Goal: Book appointment/travel/reservation

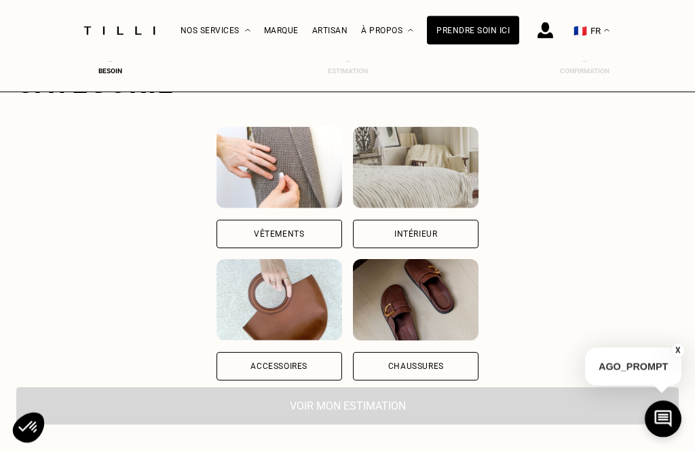
scroll to position [125, 0]
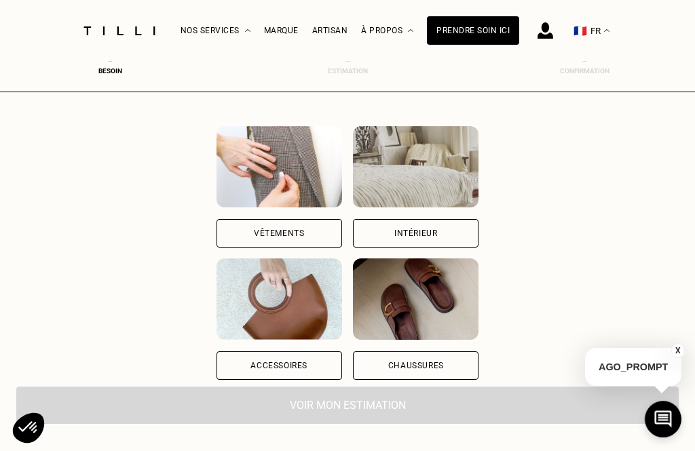
click at [301, 244] on div "Vêtements" at bounding box center [280, 233] width 126 height 29
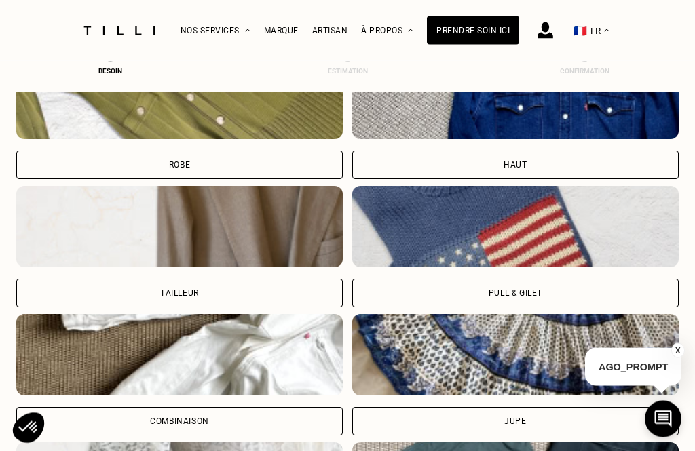
scroll to position [662, 0]
click at [494, 303] on div "Pull & gilet" at bounding box center [515, 293] width 327 height 29
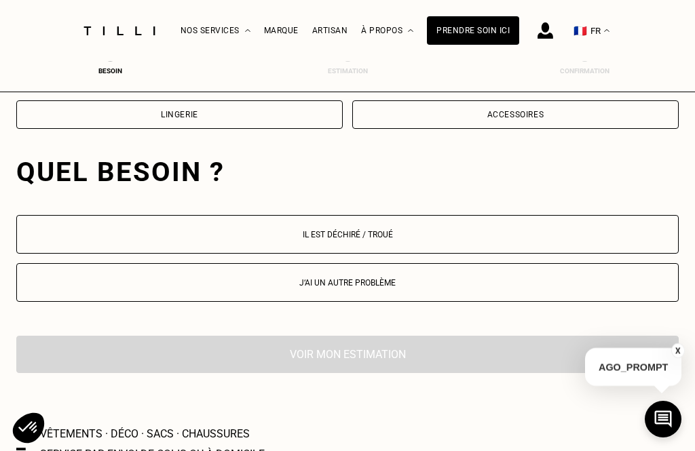
scroll to position [1269, 0]
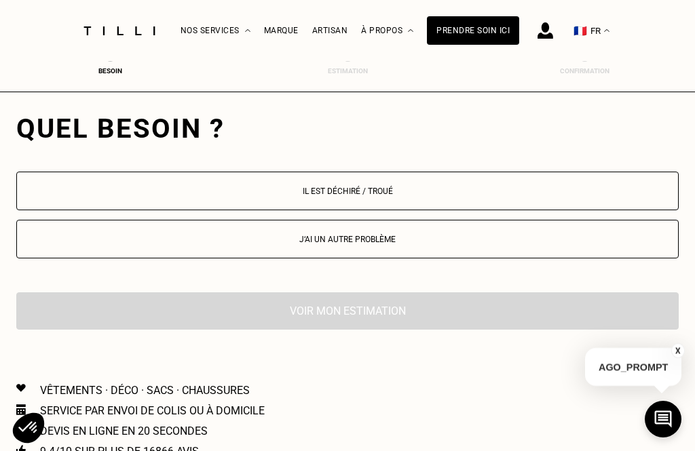
click at [310, 203] on button "Il est déchiré / troué" at bounding box center [347, 191] width 663 height 39
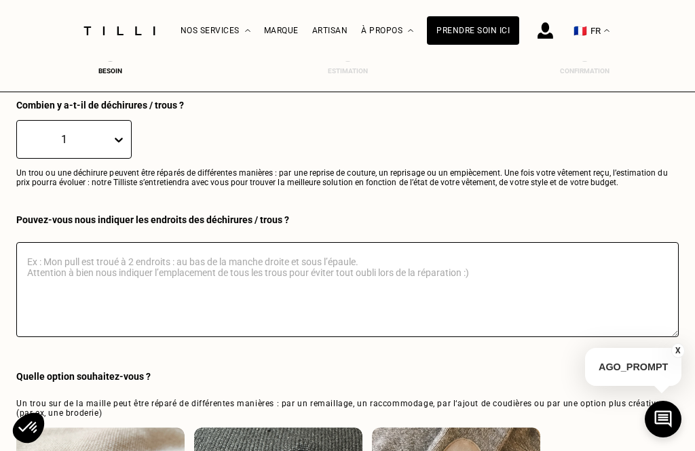
scroll to position [1419, 0]
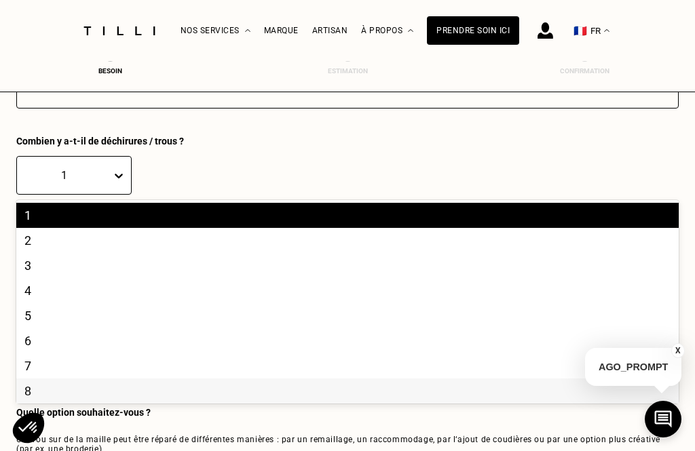
click at [22, 398] on div "8" at bounding box center [347, 391] width 663 height 25
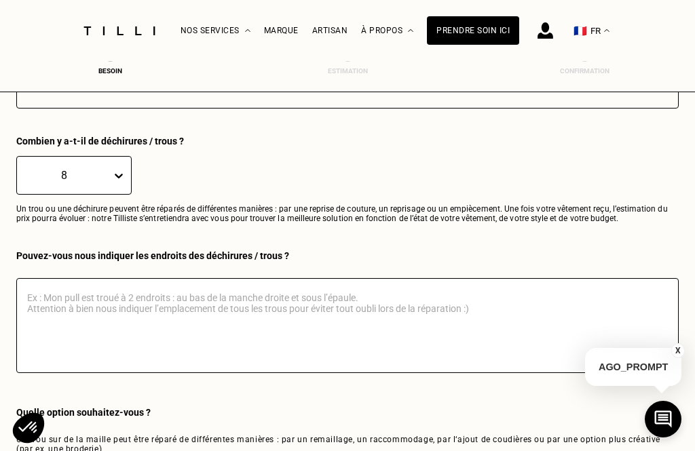
click at [49, 307] on textarea at bounding box center [347, 325] width 663 height 95
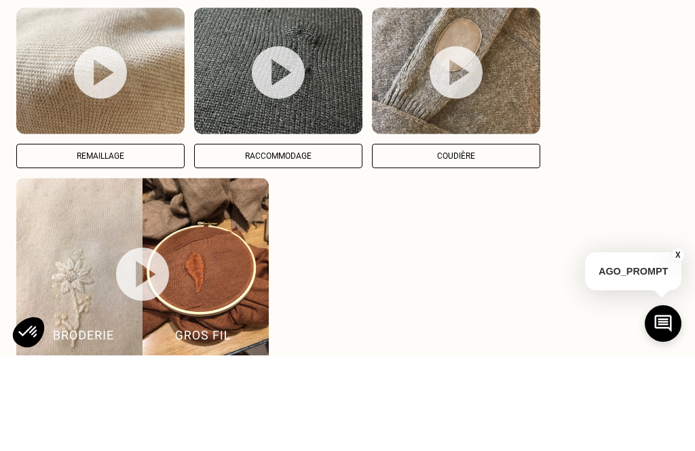
scroll to position [1780, 0]
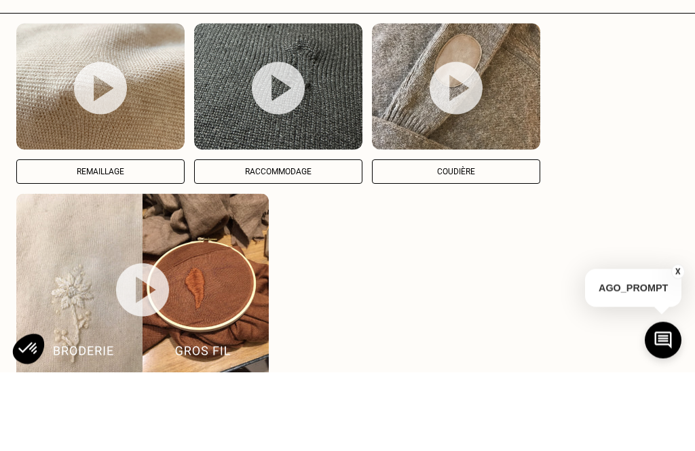
type textarea "Mon pull a été mangé par des mites sur le devant"
click at [272, 141] on img at bounding box center [278, 168] width 53 height 54
select select "FR"
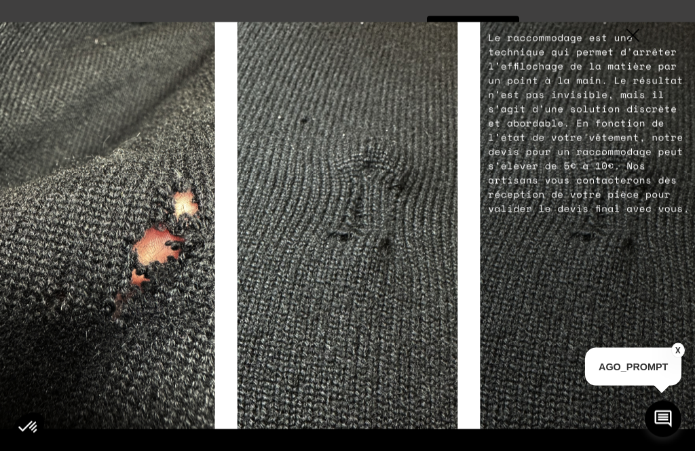
scroll to position [2709, 0]
click at [672, 358] on button "X" at bounding box center [678, 350] width 14 height 15
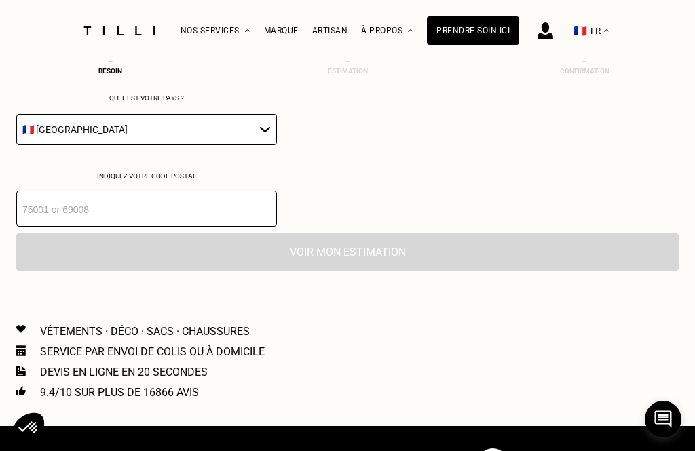
scroll to position [2301, 0]
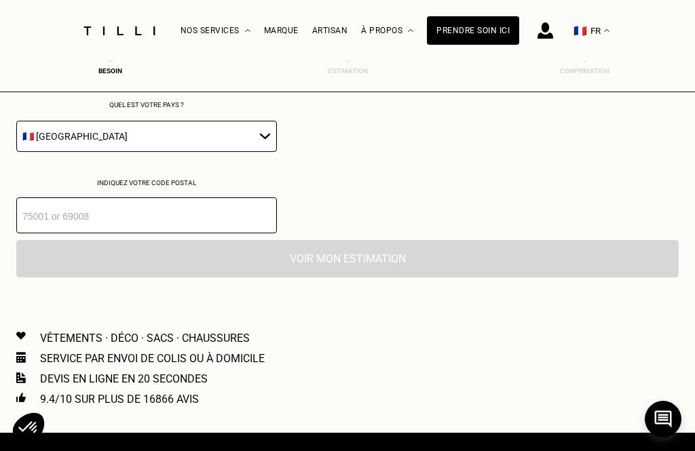
click at [261, 152] on select "🇩🇪 [GEOGRAPHIC_DATA] 🇦🇹 [GEOGRAPHIC_DATA] 🇧🇪 [GEOGRAPHIC_DATA] 🇧🇬 Bulgarie 🇨🇾 C…" at bounding box center [146, 136] width 261 height 31
click at [52, 234] on input "number" at bounding box center [146, 216] width 261 height 36
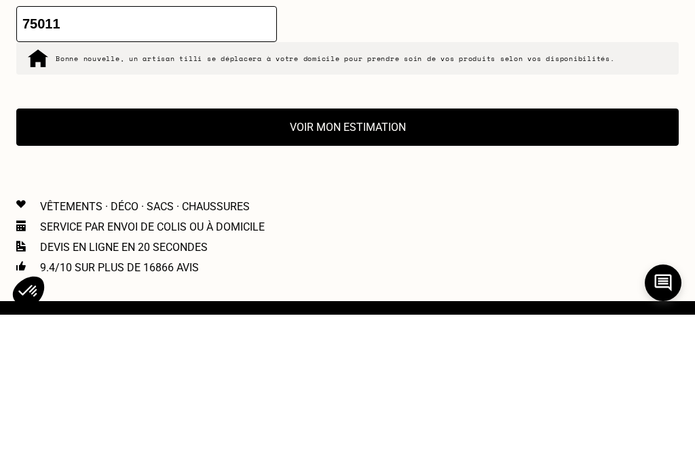
type input "75011"
click at [316, 245] on button "Voir mon estimation" at bounding box center [347, 263] width 663 height 37
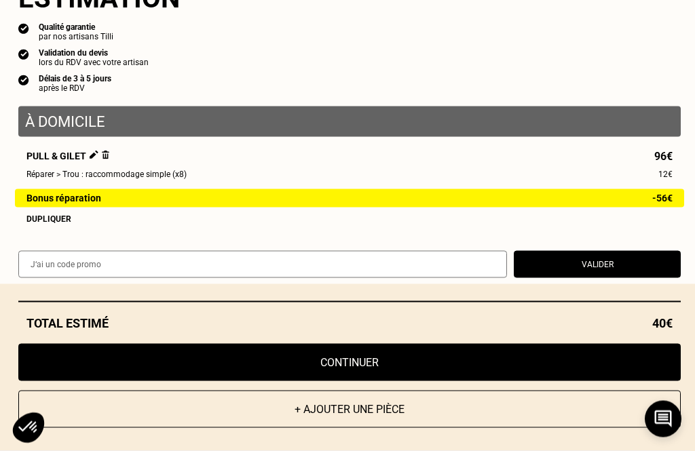
scroll to position [1773, 0]
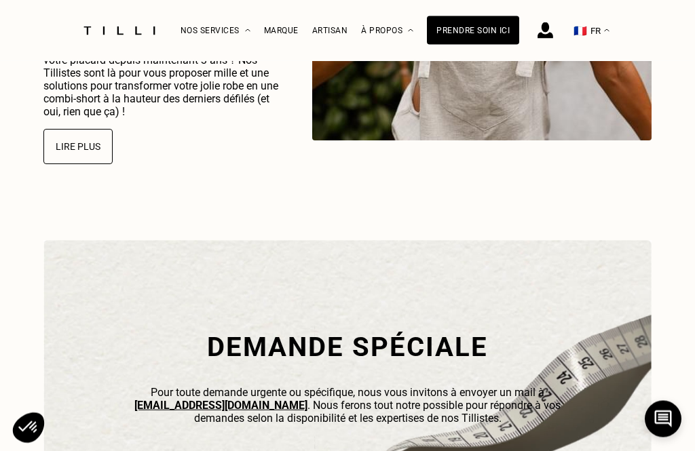
scroll to position [3326, 0]
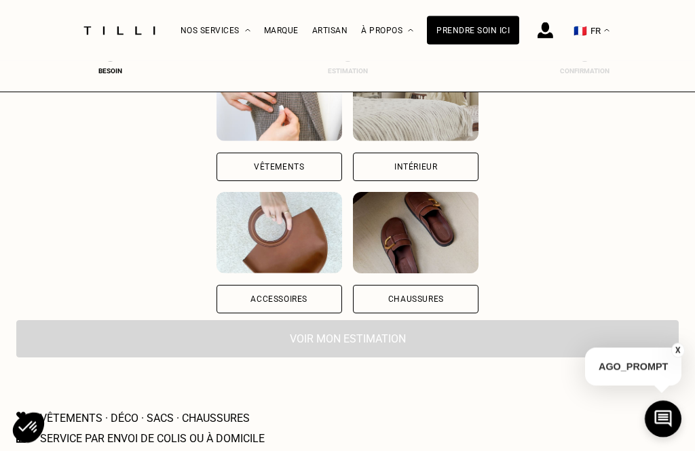
scroll to position [191, 0]
click at [291, 172] on div "Vêtements" at bounding box center [279, 168] width 50 height 8
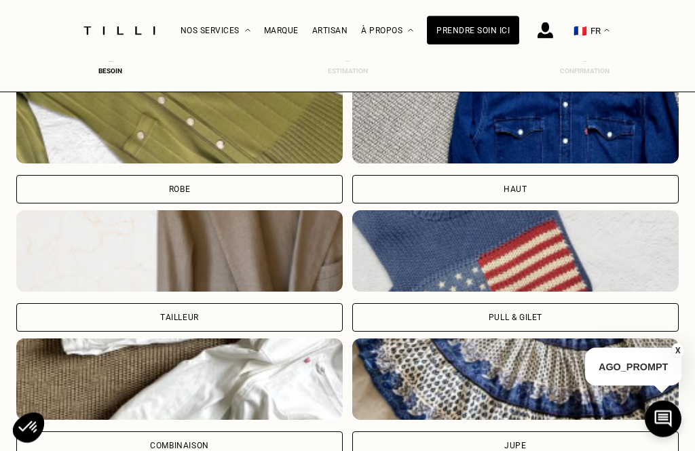
scroll to position [677, 0]
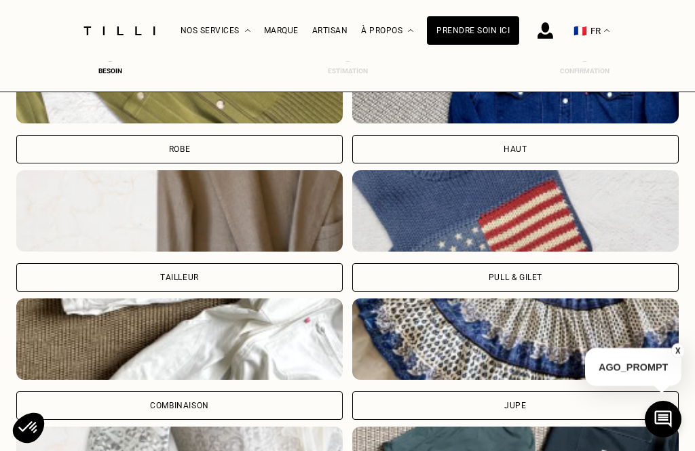
click at [506, 282] on div "Pull & gilet" at bounding box center [516, 278] width 54 height 8
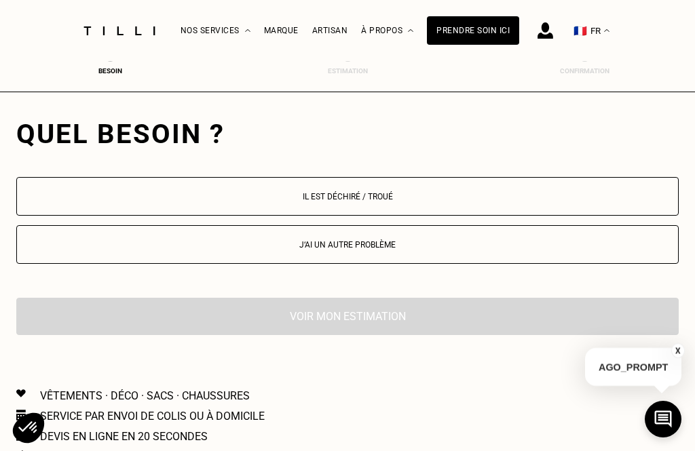
scroll to position [1269, 0]
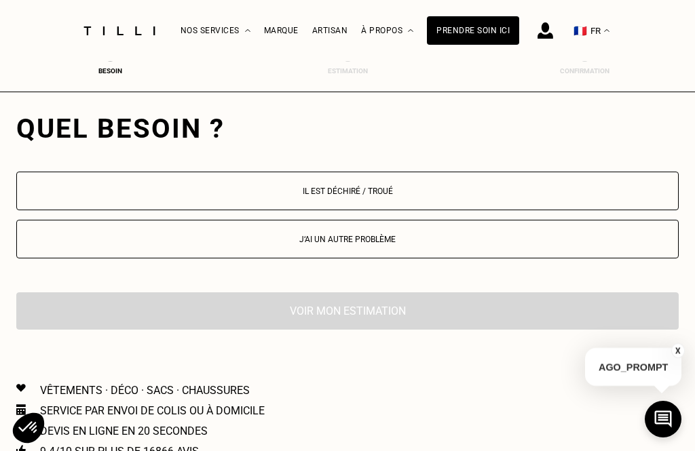
click at [285, 196] on p "Il est déchiré / troué" at bounding box center [348, 192] width 648 height 10
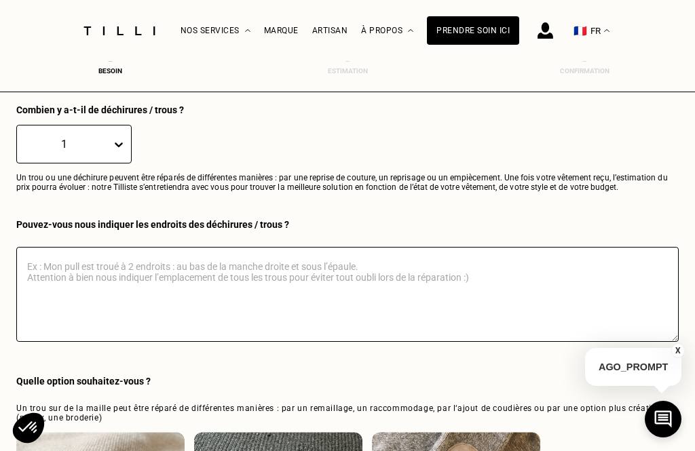
scroll to position [1470, 0]
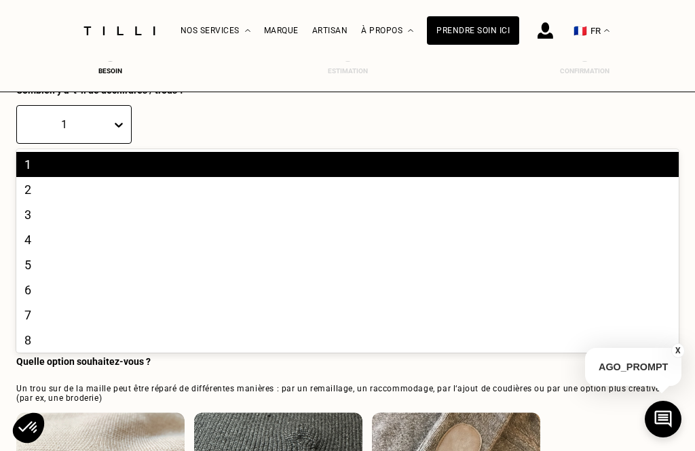
click at [25, 278] on div "5" at bounding box center [347, 265] width 663 height 25
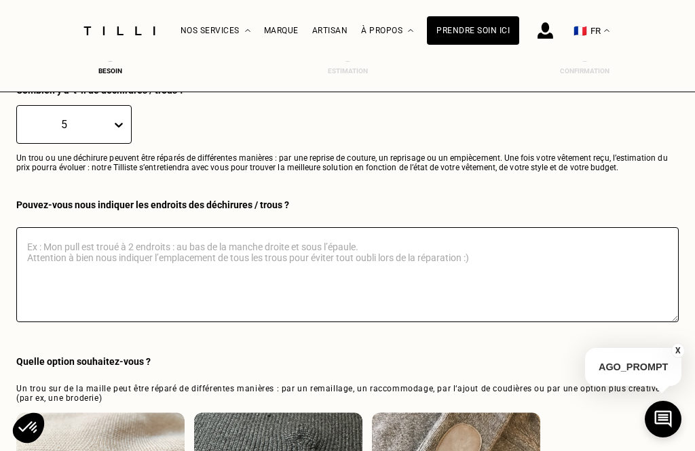
click at [48, 259] on textarea at bounding box center [347, 274] width 663 height 95
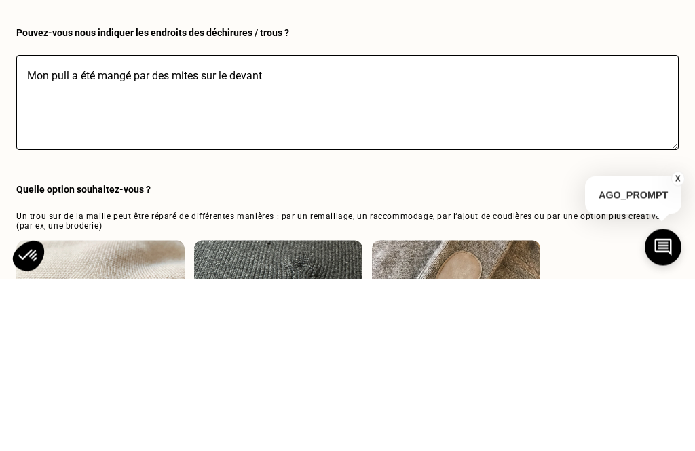
click at [71, 227] on textarea "Mon pull a été mangé par des mites sur le devant" at bounding box center [347, 274] width 663 height 95
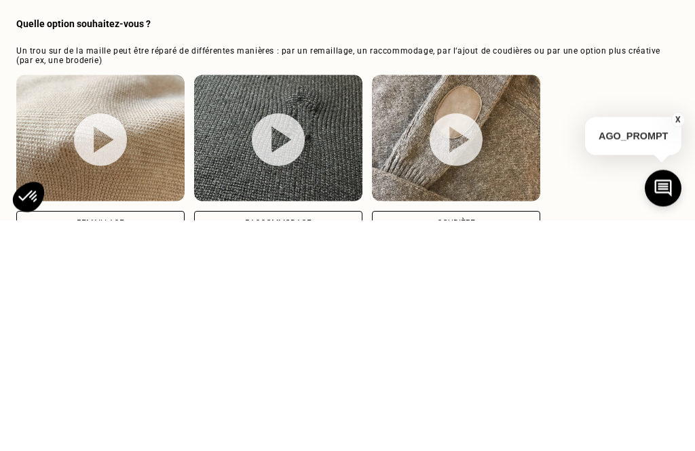
scroll to position [1580, 0]
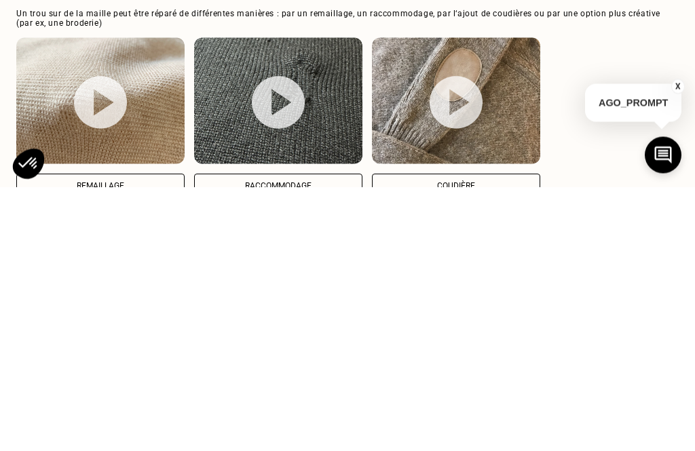
type textarea "Mon pull en 100% laine a été mangé par des mites sur le devant"
click at [267, 340] on img at bounding box center [278, 367] width 53 height 54
select select "FR"
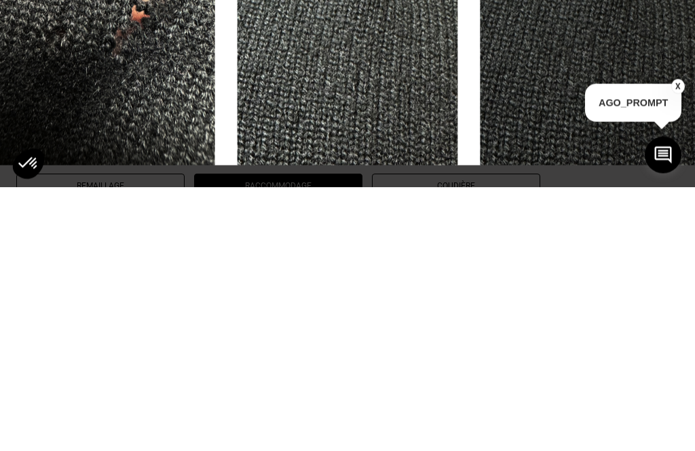
click at [286, 186] on img at bounding box center [347, 225] width 221 height 407
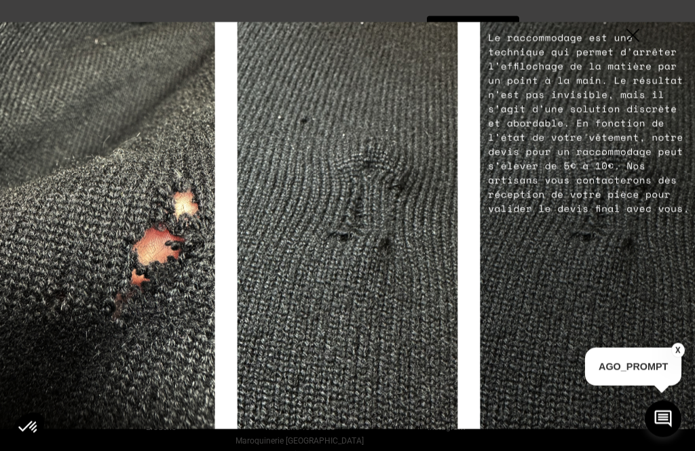
scroll to position [2515, 0]
click at [675, 358] on button "X" at bounding box center [678, 350] width 14 height 15
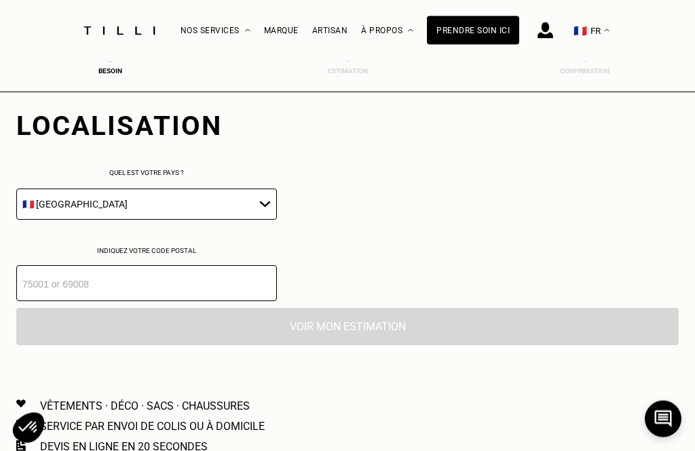
scroll to position [2235, 0]
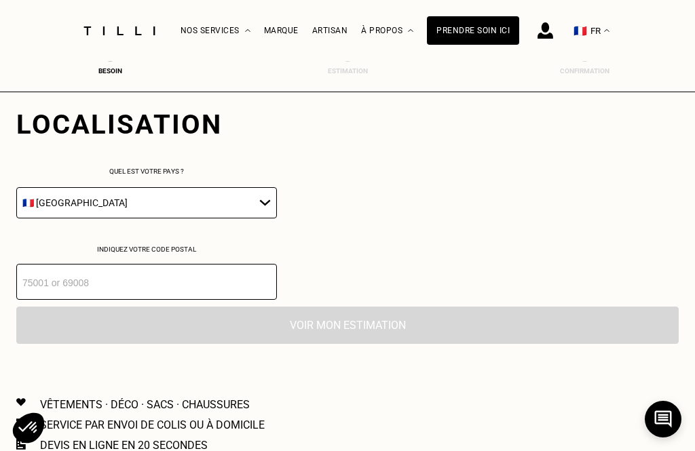
click at [136, 300] on input "number" at bounding box center [146, 282] width 261 height 36
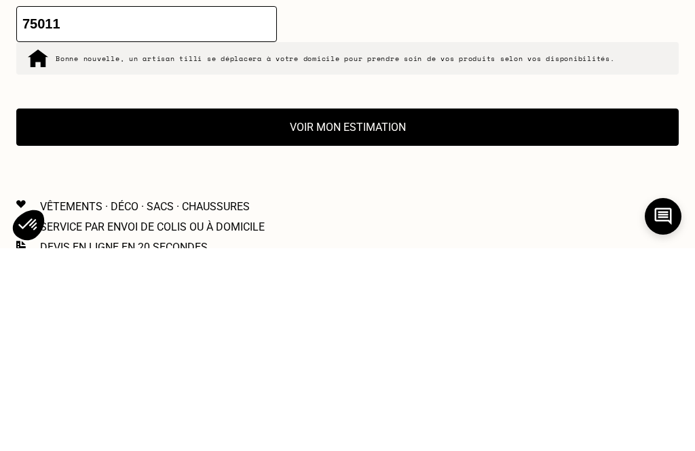
type input "75011"
click at [372, 312] on button "Voir mon estimation" at bounding box center [347, 330] width 663 height 37
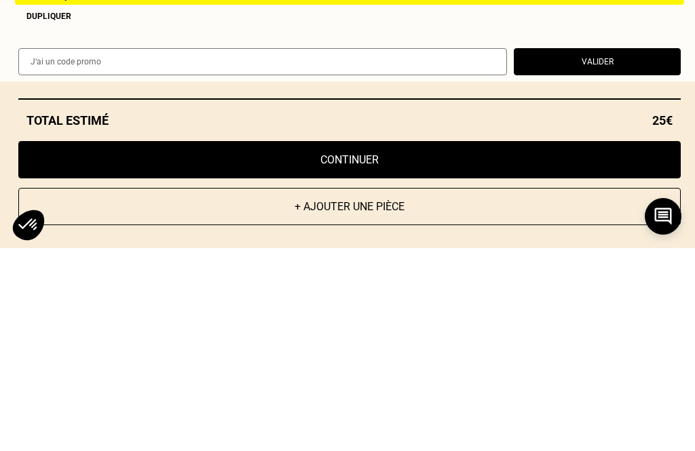
scroll to position [2438, 0]
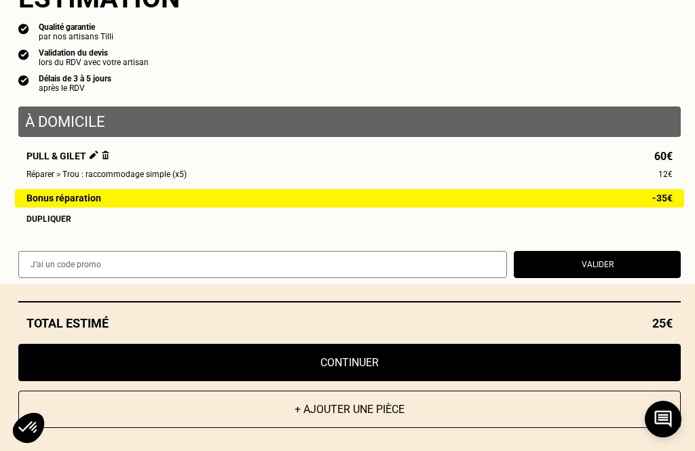
click at [374, 382] on button "Continuer" at bounding box center [349, 362] width 663 height 37
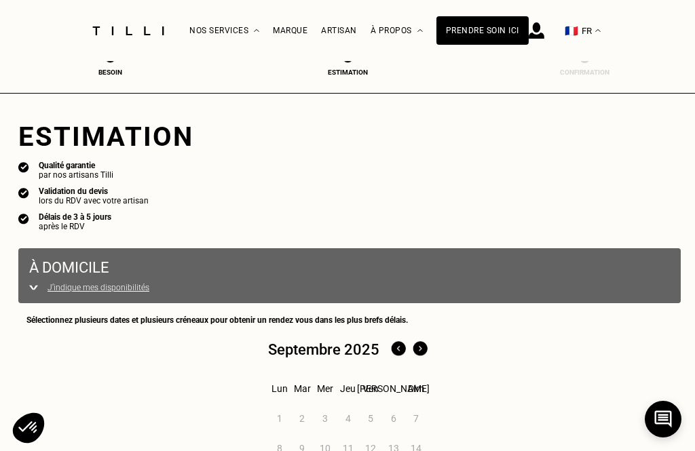
select select "FR"
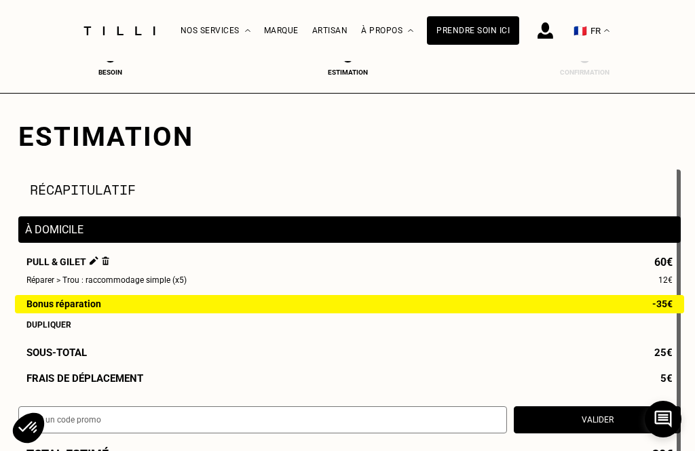
click at [591, 430] on button "Valider" at bounding box center [597, 420] width 167 height 27
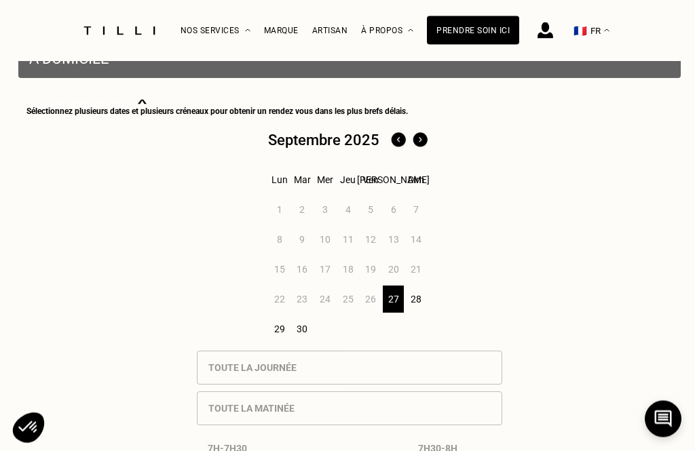
scroll to position [466, 0]
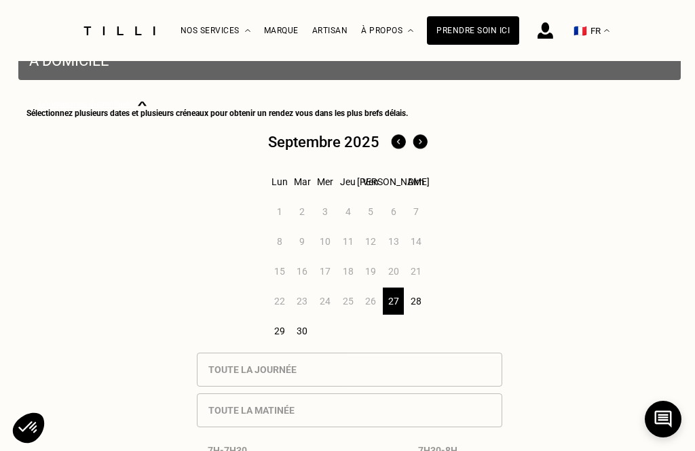
click at [411, 312] on div "28" at bounding box center [416, 301] width 21 height 27
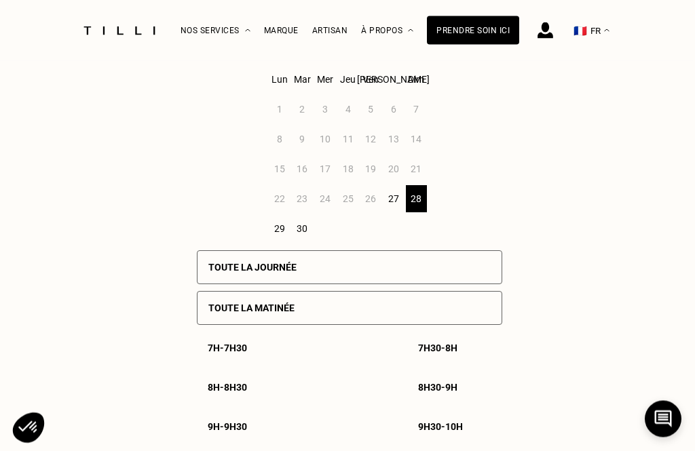
scroll to position [591, 0]
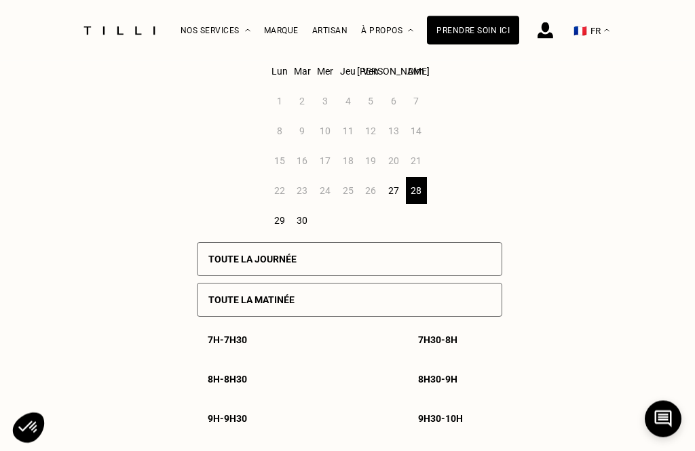
click at [394, 200] on div "27" at bounding box center [393, 191] width 21 height 27
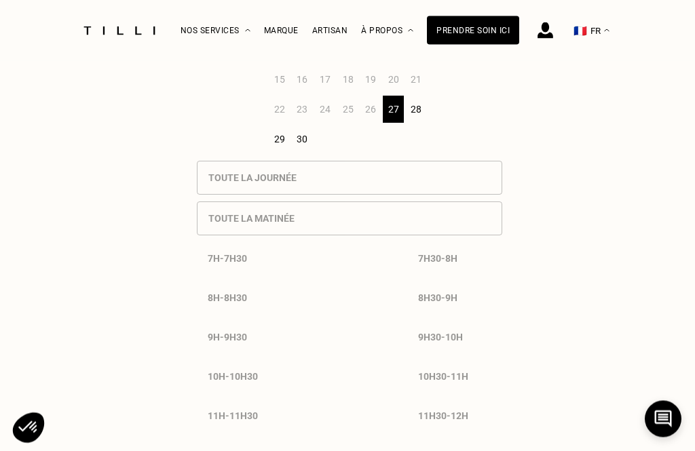
scroll to position [669, 0]
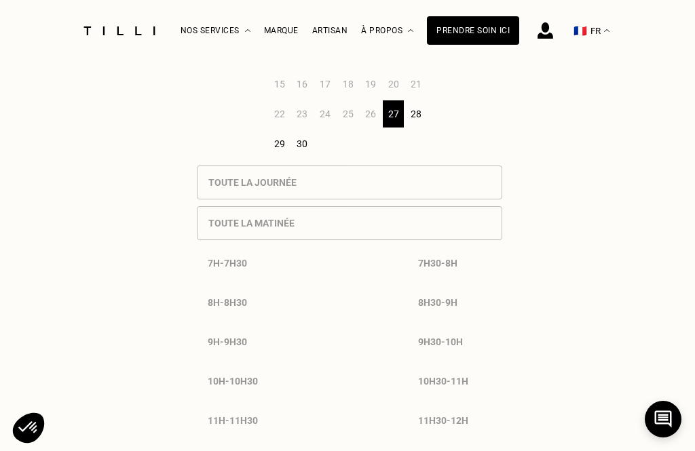
click at [418, 123] on div "28" at bounding box center [416, 113] width 21 height 27
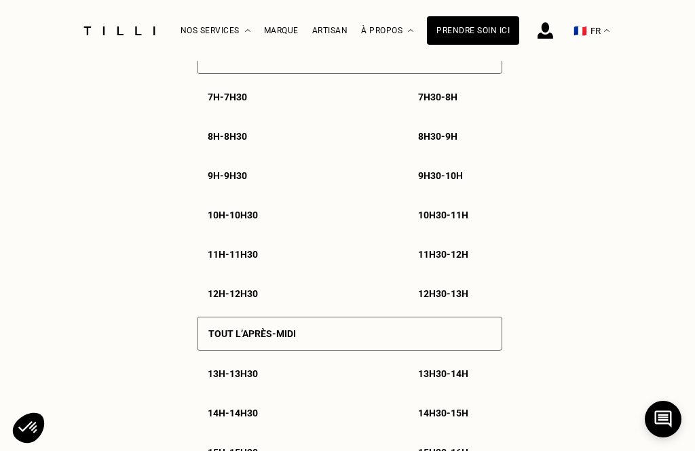
scroll to position [841, 0]
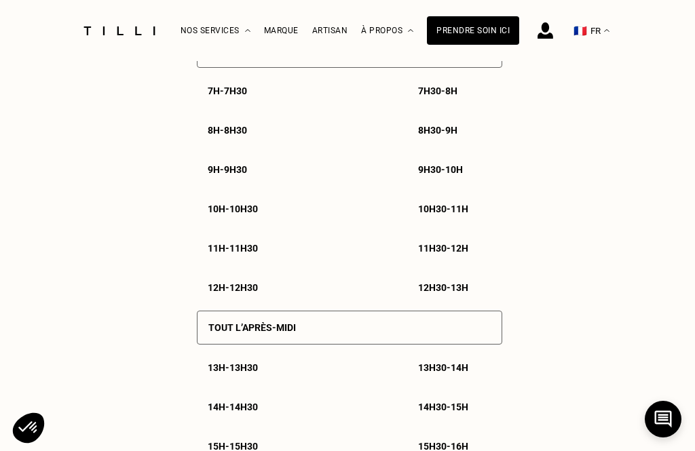
click at [242, 373] on p "13h - 13h30" at bounding box center [233, 367] width 50 height 11
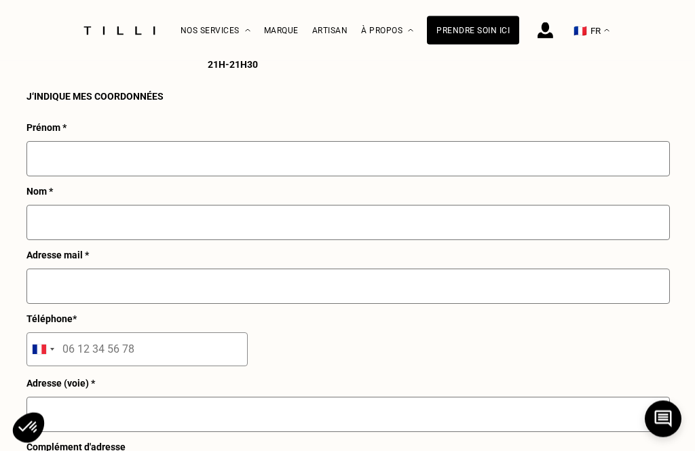
scroll to position [1535, 0]
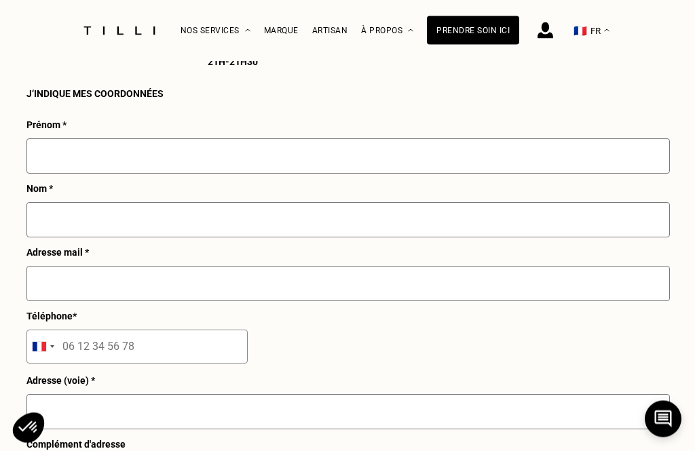
click at [90, 174] on input "text" at bounding box center [348, 156] width 644 height 35
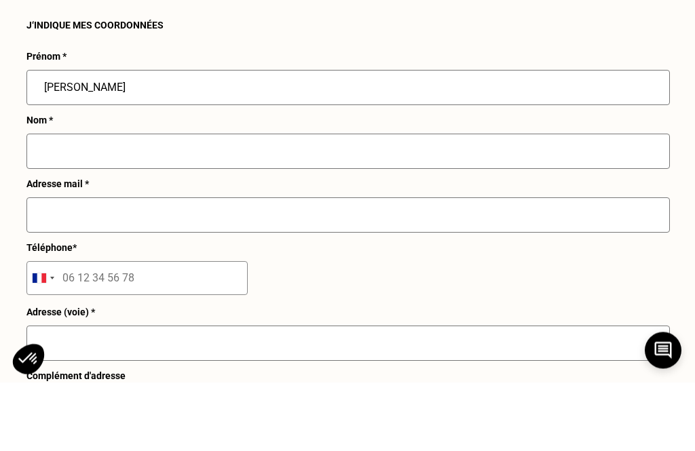
type input "Matthieu"
click at [140, 203] on input "text" at bounding box center [348, 220] width 644 height 35
click at [164, 203] on input "text" at bounding box center [348, 220] width 644 height 35
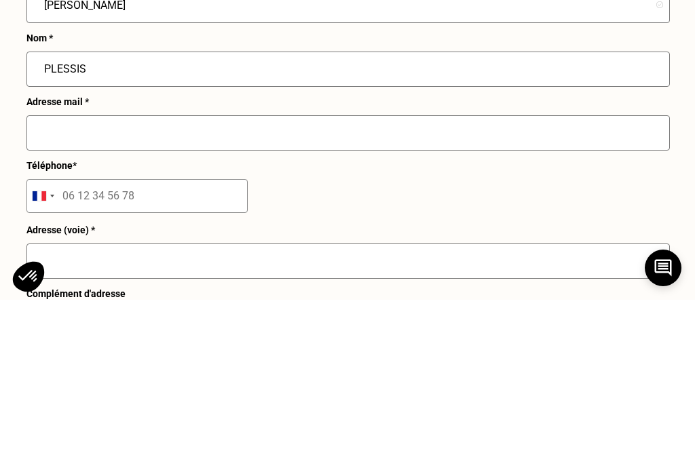
type input "PLESSIS"
click at [119, 267] on input "text" at bounding box center [348, 284] width 644 height 35
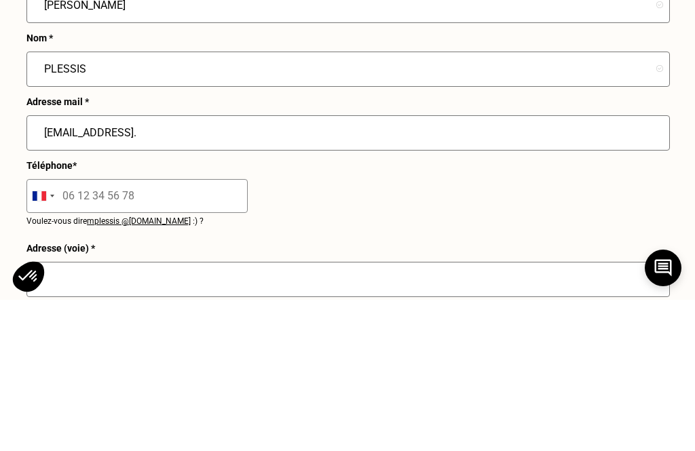
type input "implessis@yahoo."
click at [85, 331] on input "tel" at bounding box center [136, 348] width 221 height 34
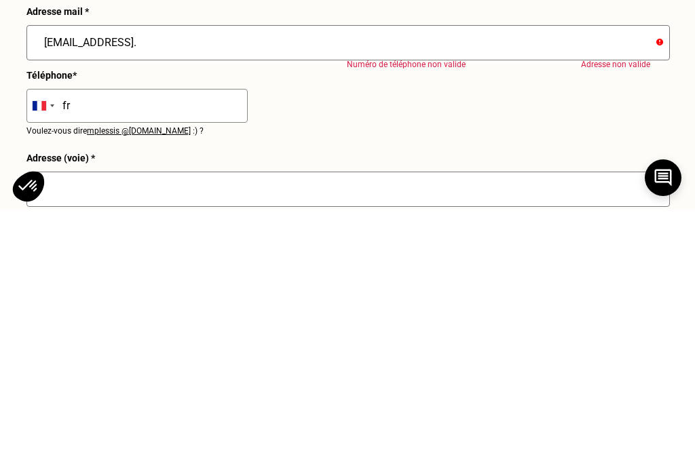
type input "f"
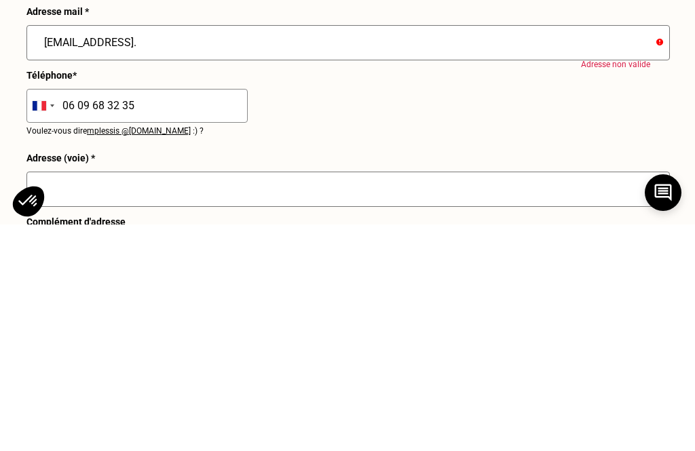
scroll to position [1581, 0]
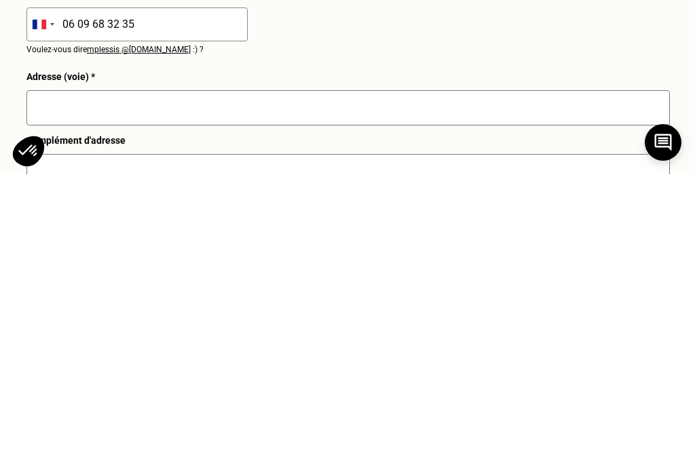
type input "06 09 68 32 35"
click at [105, 367] on input "text" at bounding box center [348, 384] width 644 height 35
type input "24 boulevard Voltaire"
click at [172, 431] on input "text" at bounding box center [348, 448] width 644 height 35
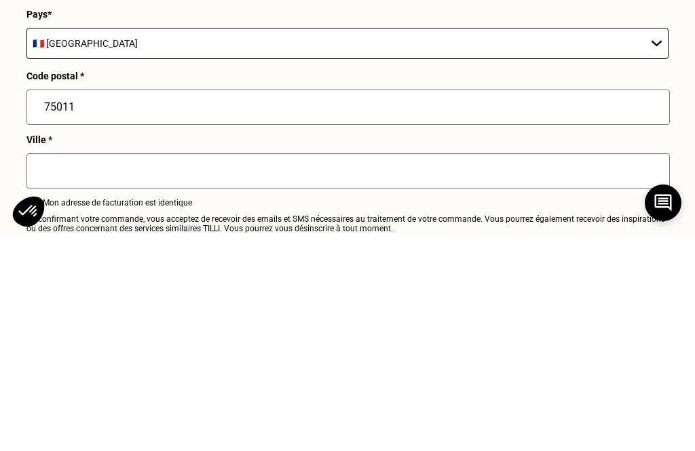
scroll to position [1862, 0]
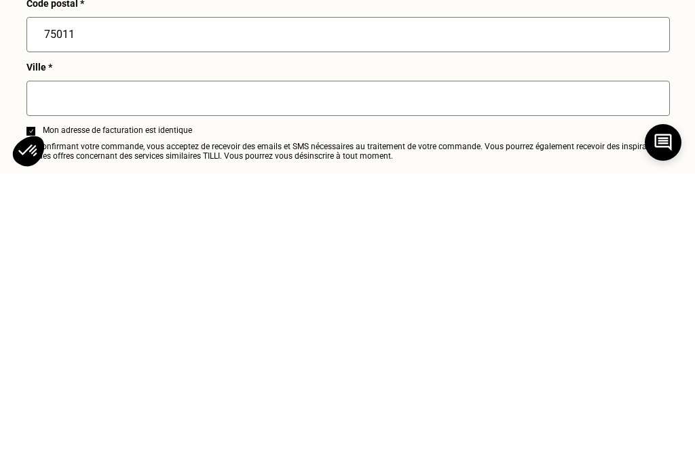
type input "Code 8632"
click at [141, 358] on input "text" at bounding box center [348, 375] width 644 height 35
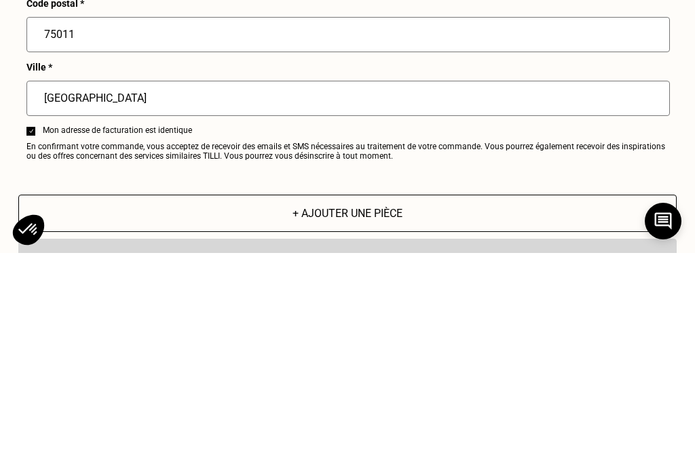
scroll to position [1944, 0]
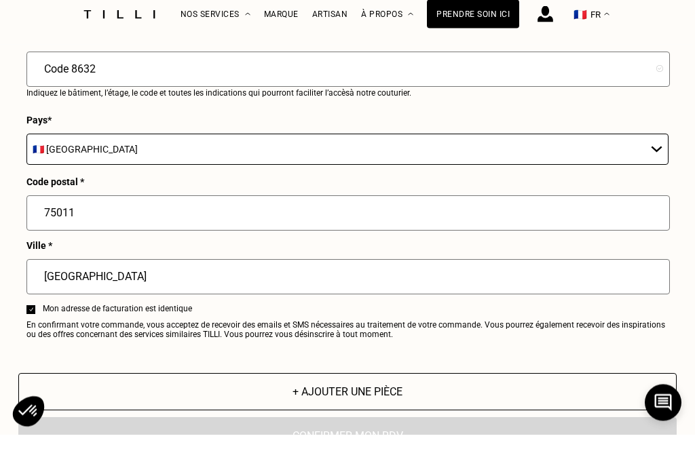
type input "[GEOGRAPHIC_DATA]"
click at [144, 90] on input "Code 8632" at bounding box center [348, 86] width 644 height 35
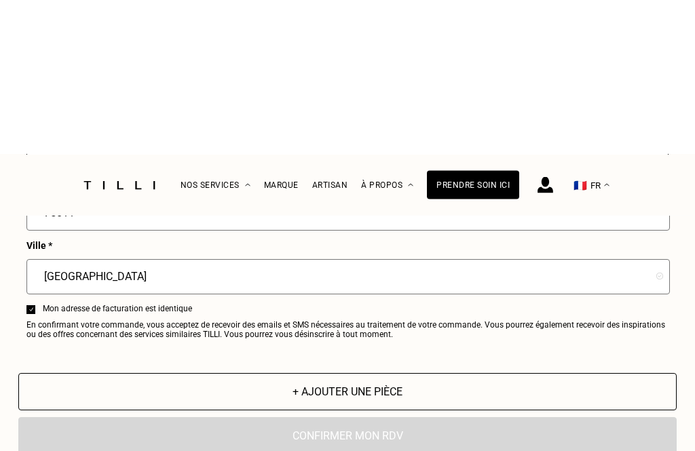
scroll to position [2125, 0]
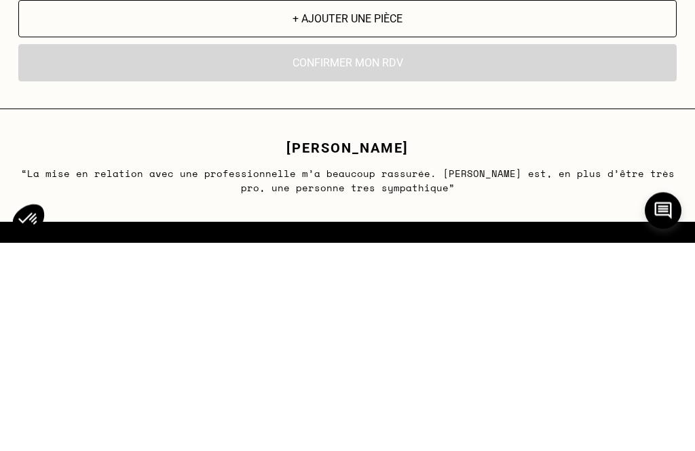
type input "Code 8632 - 3 eme étage"
click at [367, 253] on div "En cliquant sur “Confirmer”, vous déclenchez l’intervention de l’un des nos art…" at bounding box center [347, 271] width 658 height 37
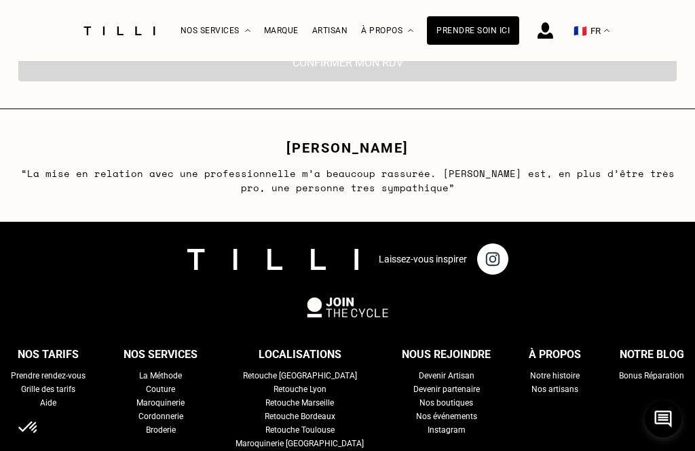
click at [392, 81] on div "En cliquant sur “Confirmer”, vous déclenchez l’intervention de l’un des nos art…" at bounding box center [347, 62] width 658 height 37
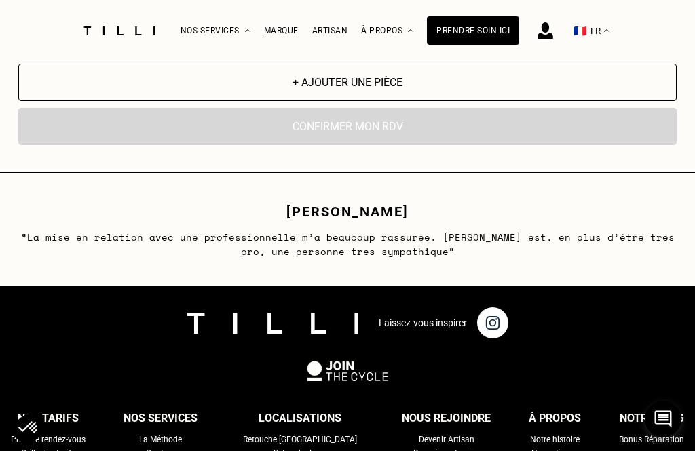
scroll to position [2269, 0]
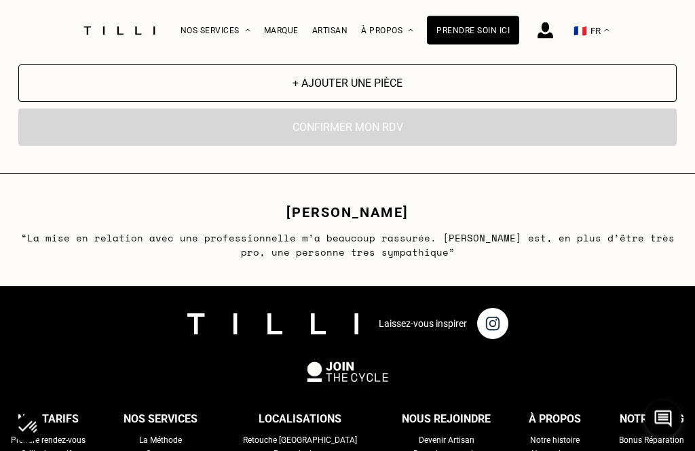
click at [370, 103] on button "+ Ajouter une pièce" at bounding box center [347, 83] width 658 height 37
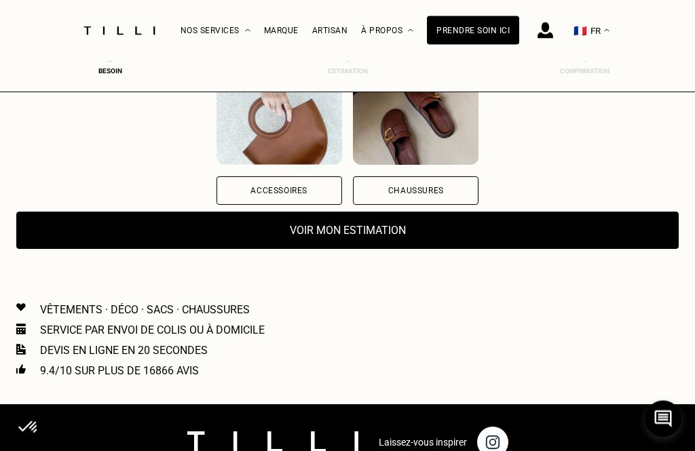
scroll to position [301, 0]
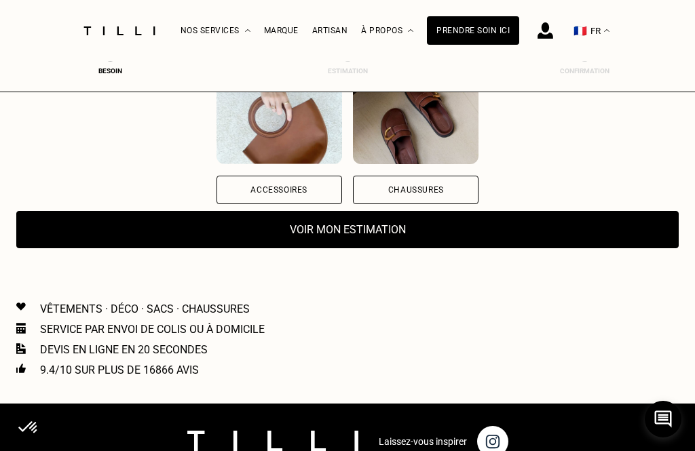
click at [358, 235] on button "Voir mon estimation" at bounding box center [347, 229] width 663 height 37
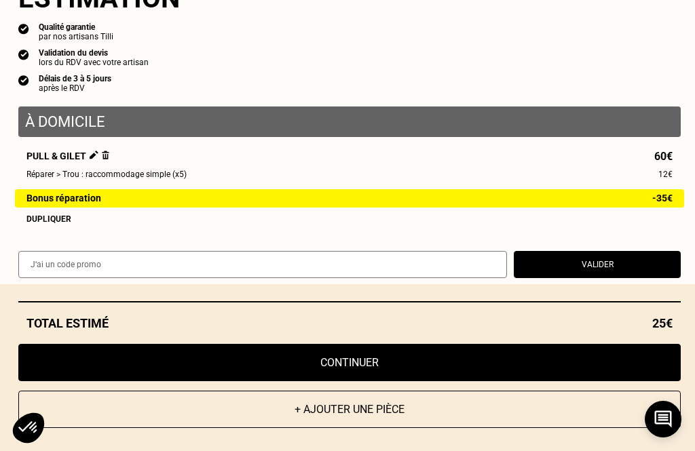
click at [352, 382] on button "Continuer" at bounding box center [349, 362] width 663 height 37
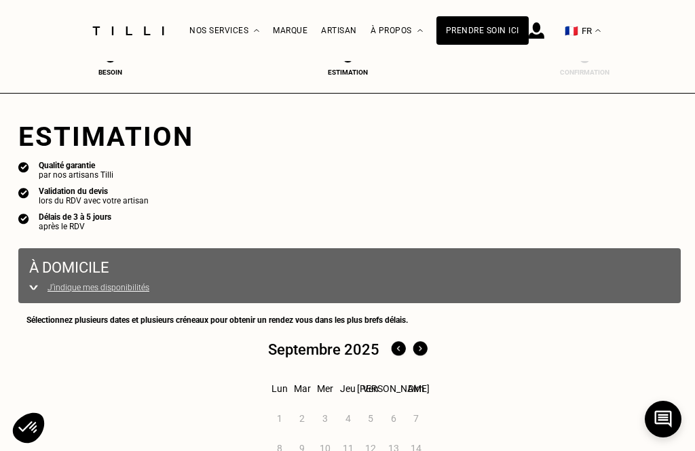
select select "FR"
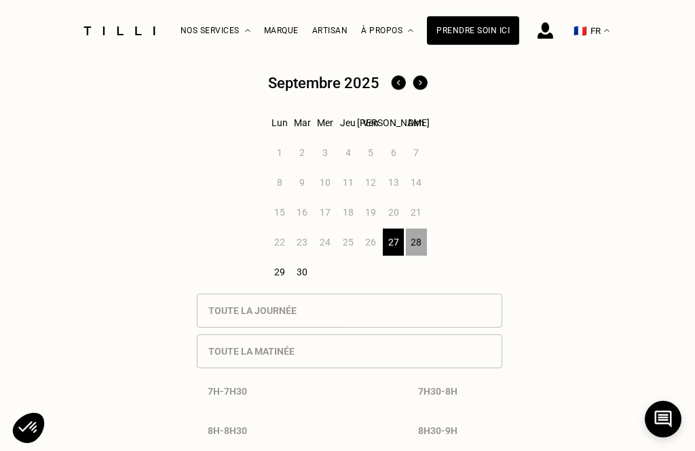
scroll to position [553, 0]
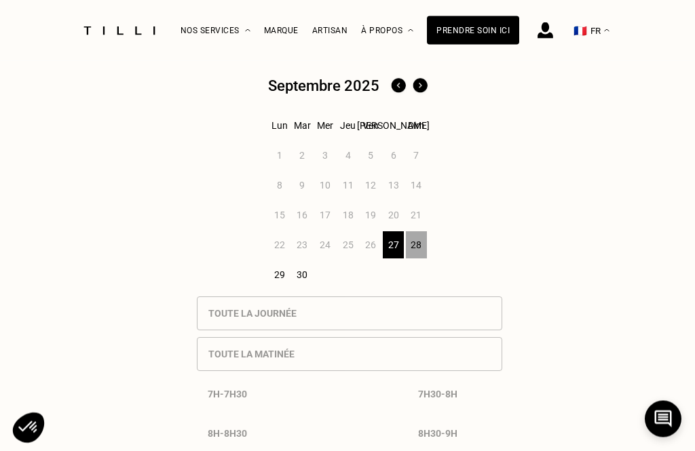
click at [418, 255] on div "28" at bounding box center [416, 245] width 21 height 27
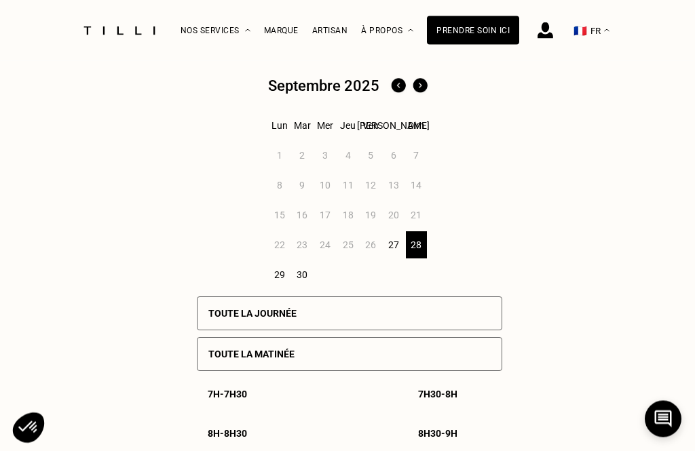
scroll to position [554, 0]
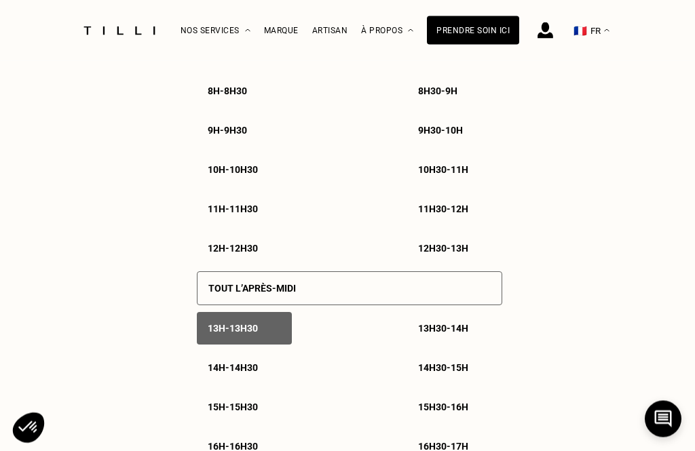
click at [258, 346] on div "13h - 13h30" at bounding box center [244, 329] width 95 height 33
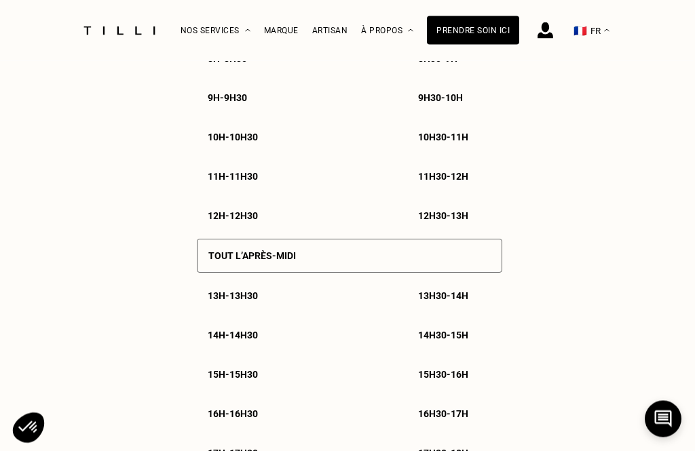
scroll to position [897, 0]
click at [241, 301] on p "13h - 13h30" at bounding box center [233, 296] width 50 height 11
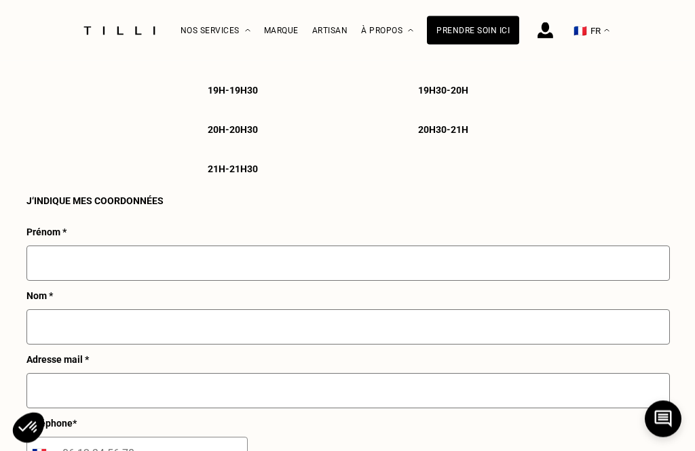
scroll to position [1414, 0]
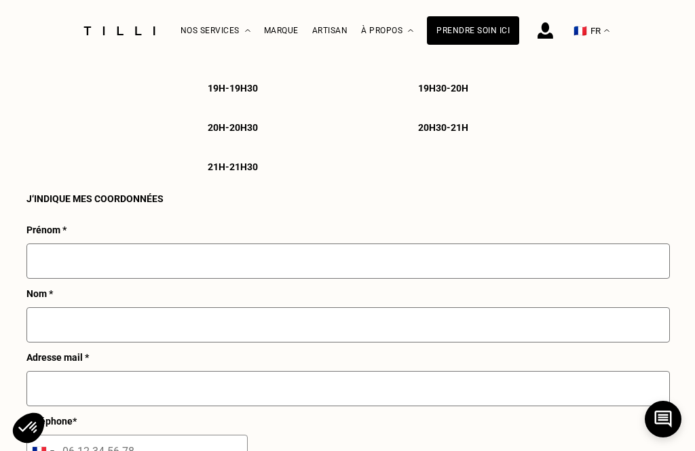
click at [151, 279] on input "text" at bounding box center [348, 261] width 644 height 35
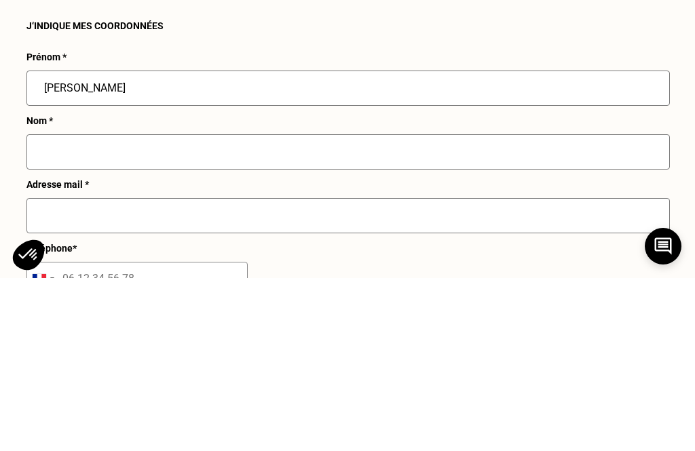
type input "Matthieu"
click at [154, 308] on input "text" at bounding box center [348, 325] width 644 height 35
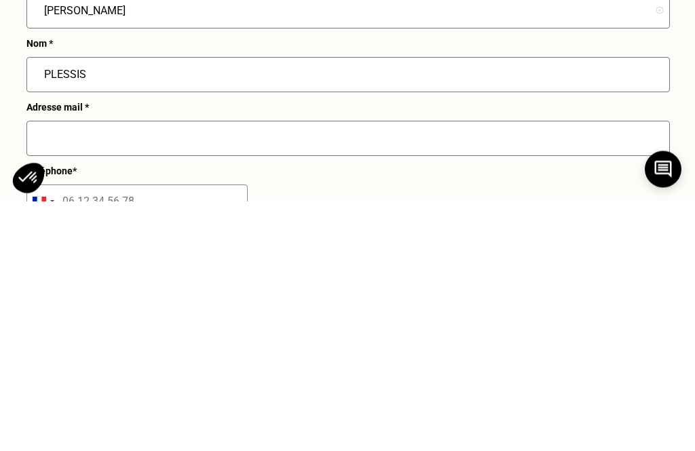
type input "PLESSIS"
click at [100, 371] on input "text" at bounding box center [348, 388] width 644 height 35
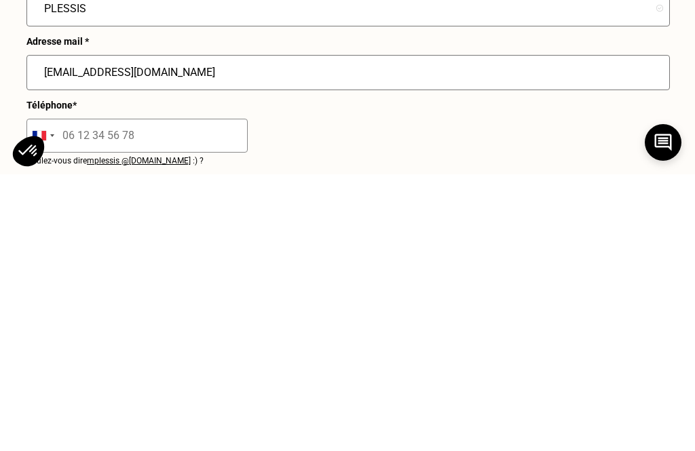
type input "implessis@yahoo.fr"
click at [95, 396] on input "tel" at bounding box center [136, 413] width 221 height 34
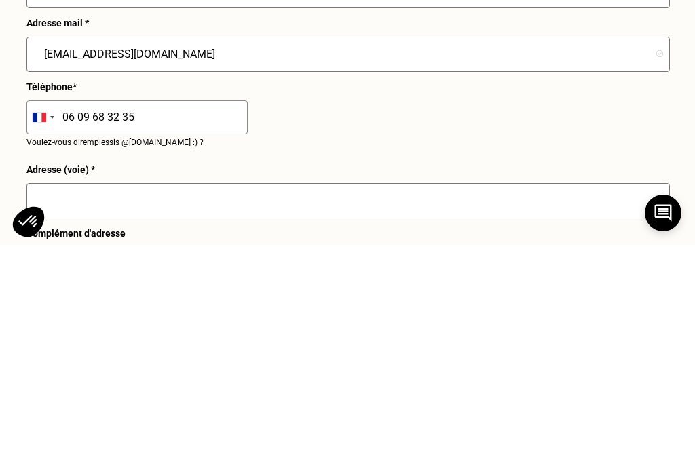
scroll to position [1559, 0]
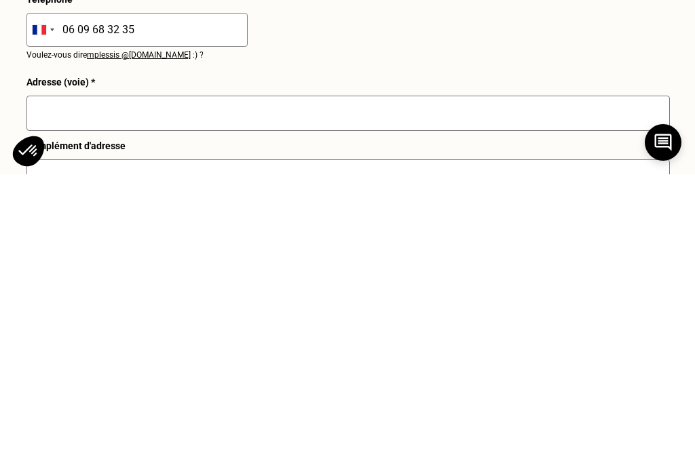
type input "06 09 68 32 35"
click at [152, 373] on input "text" at bounding box center [348, 390] width 644 height 35
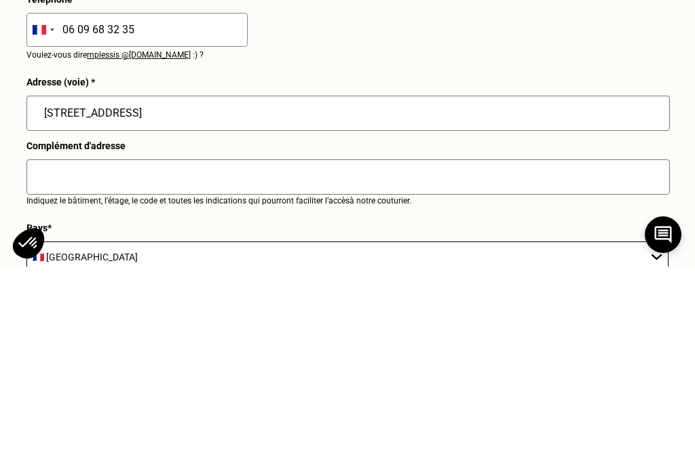
scroll to position [1653, 0]
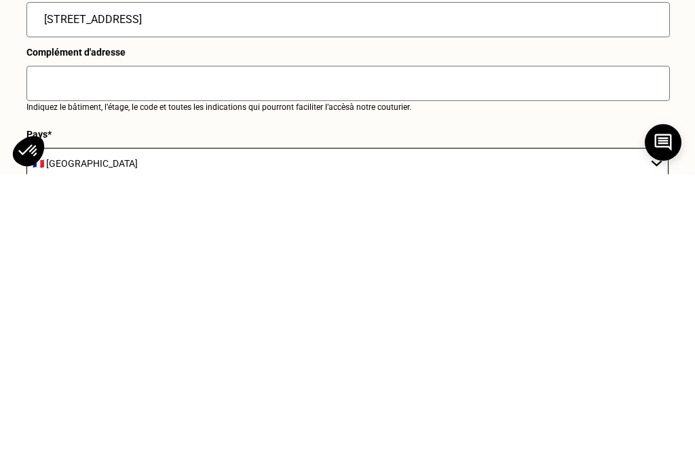
type input "24 boulevard Voltaire"
click at [190, 343] on input "text" at bounding box center [348, 360] width 644 height 35
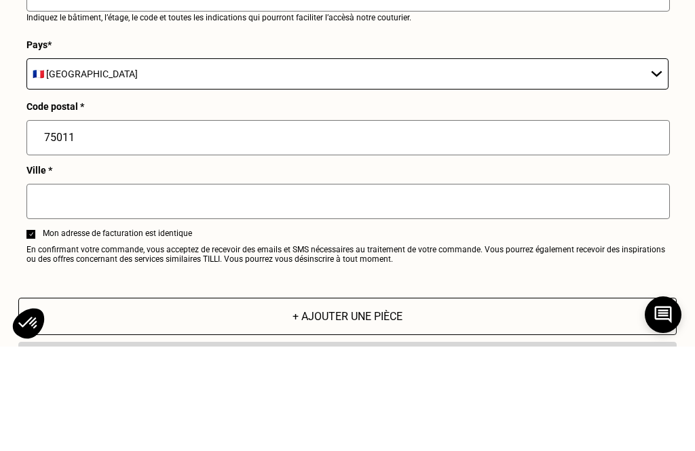
scroll to position [1916, 0]
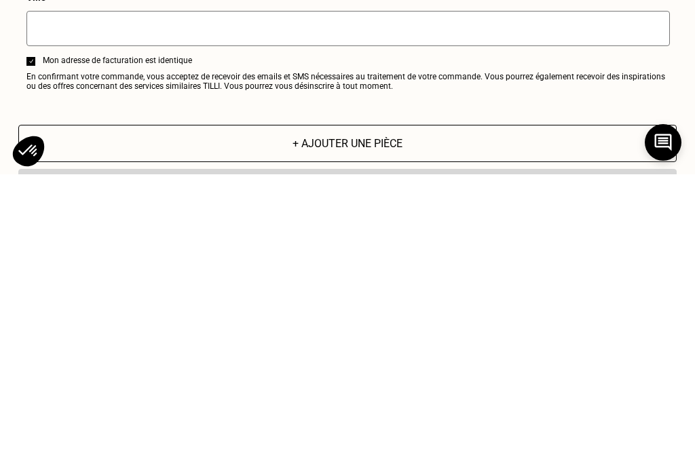
type input "Code 8632 - 3 eme étage"
click at [113, 288] on input "text" at bounding box center [348, 305] width 644 height 35
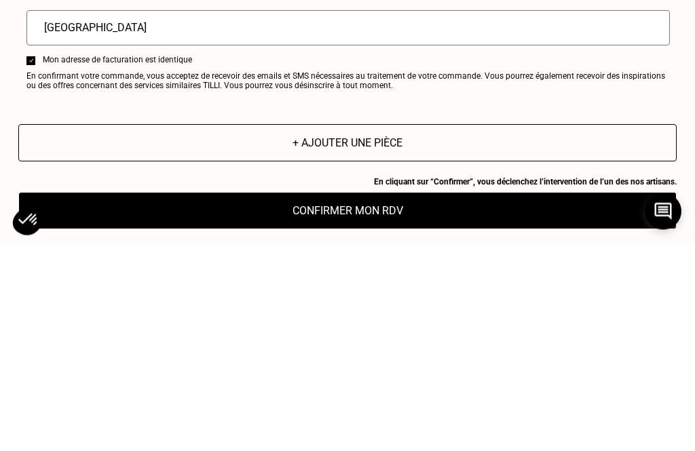
scroll to position [1988, 0]
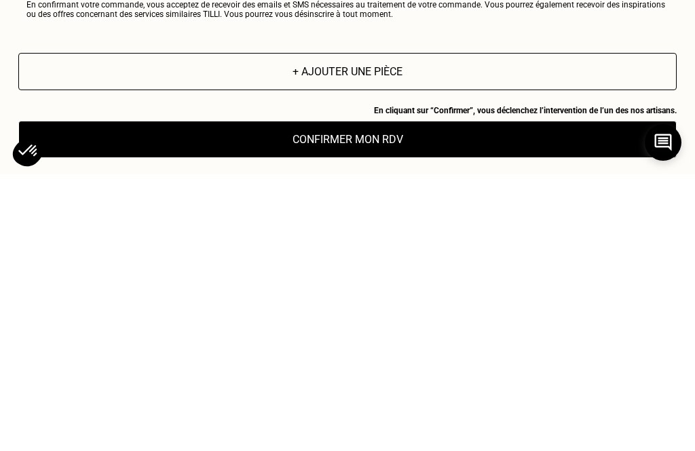
type input "[GEOGRAPHIC_DATA]"
click at [364, 398] on button "Confirmer mon RDV" at bounding box center [347, 416] width 658 height 37
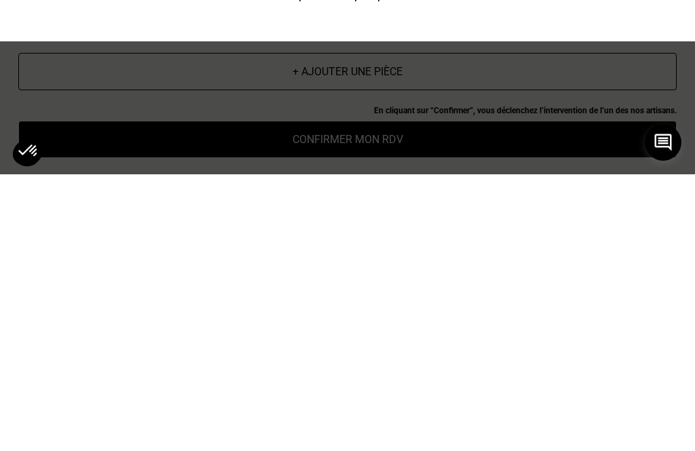
scroll to position [2265, 0]
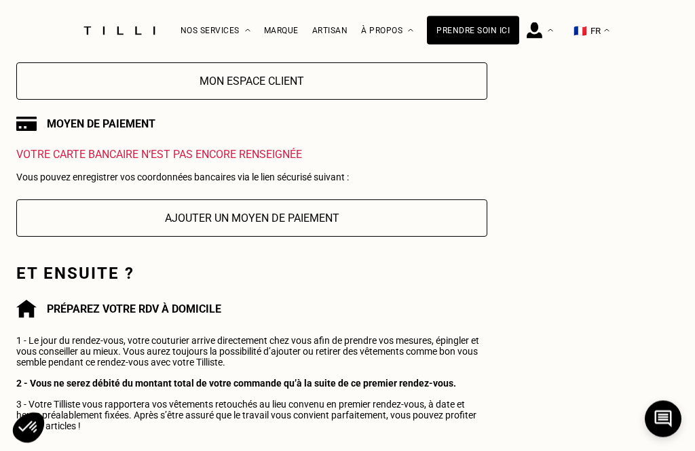
scroll to position [226, 0]
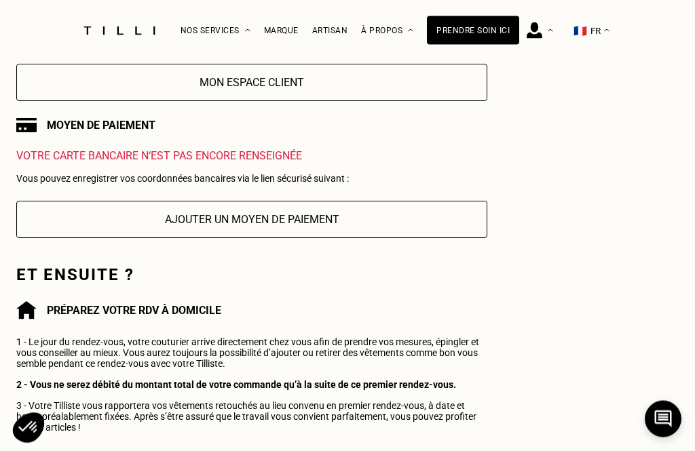
click at [218, 231] on button "Ajouter un moyen de paiement" at bounding box center [251, 220] width 471 height 37
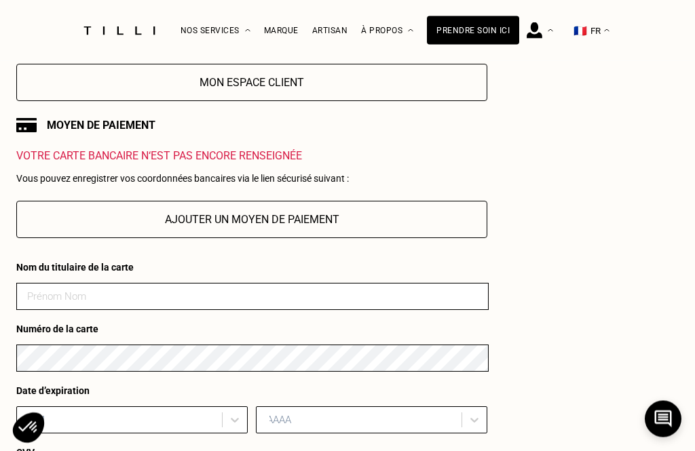
scroll to position [227, 0]
click at [402, 307] on input at bounding box center [252, 296] width 472 height 27
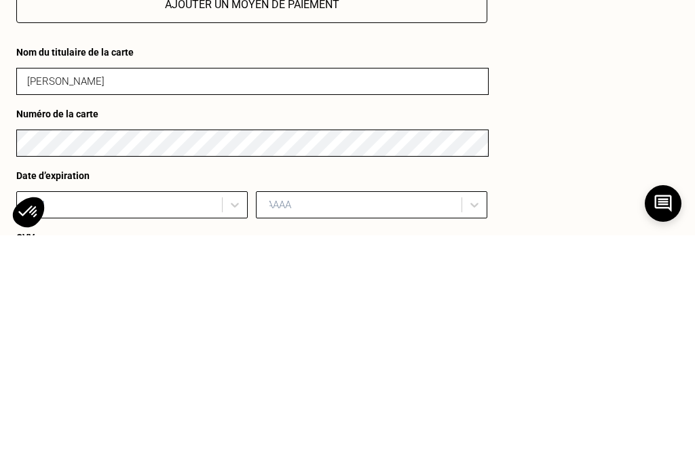
type input "Isabelle Plessis"
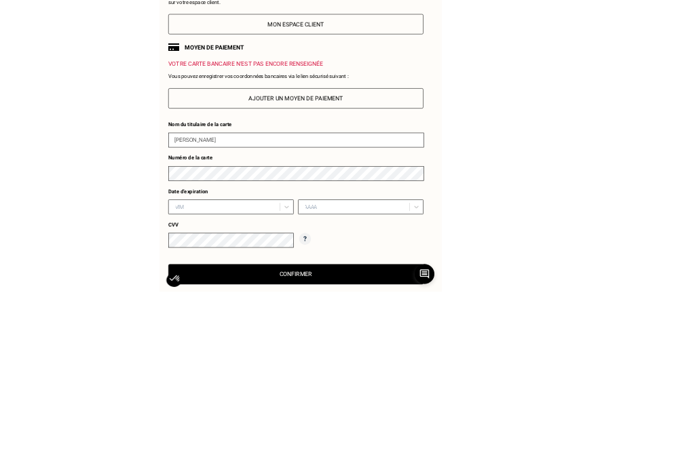
scroll to position [265, 0]
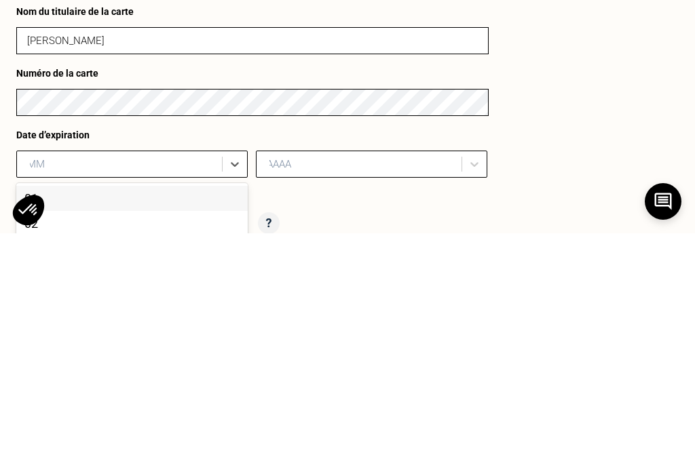
type input "p"
type input "03"
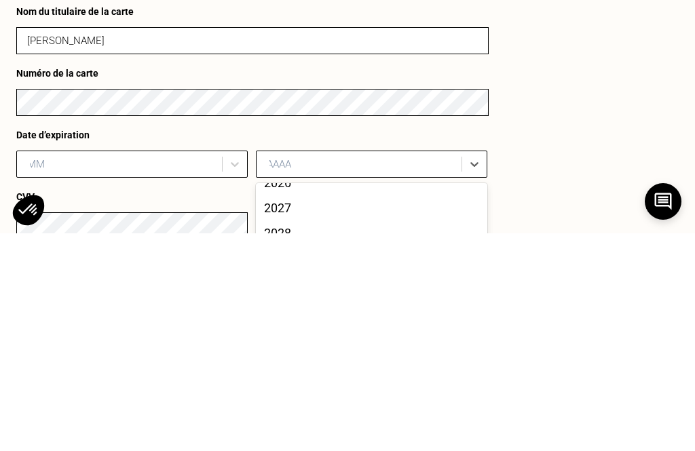
scroll to position [43, 0]
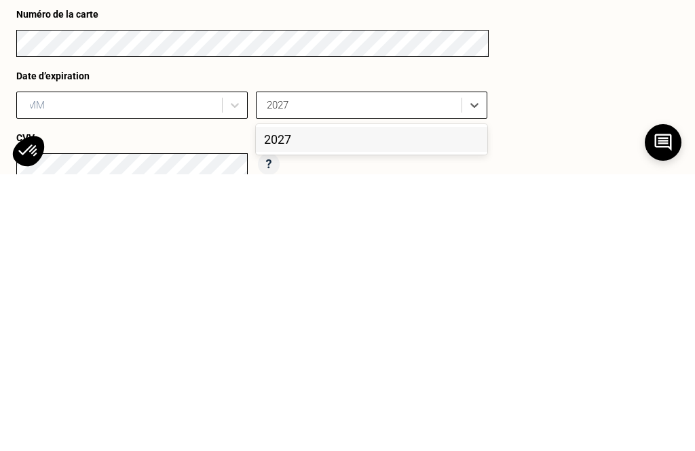
type input "2027"
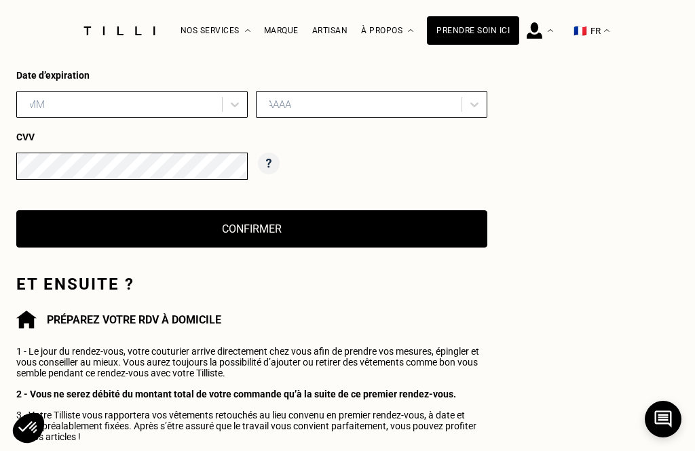
scroll to position [542, 0]
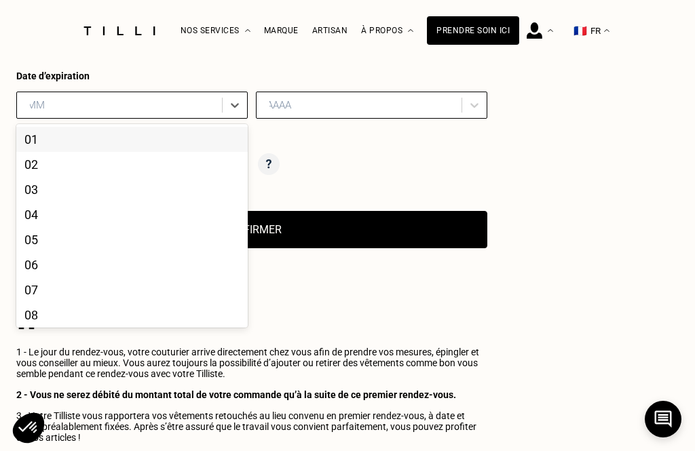
click at [52, 195] on div "03" at bounding box center [131, 189] width 231 height 25
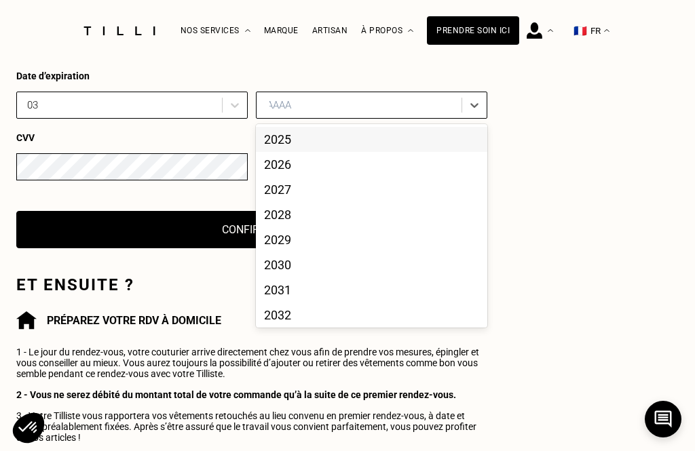
click at [284, 196] on div "2027" at bounding box center [371, 189] width 231 height 25
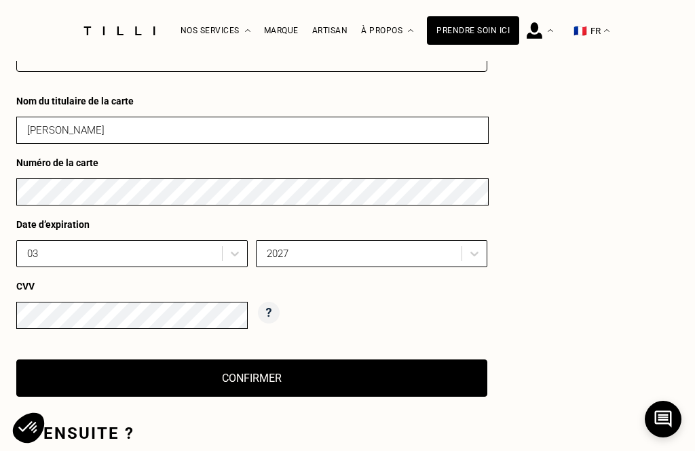
scroll to position [393, 0]
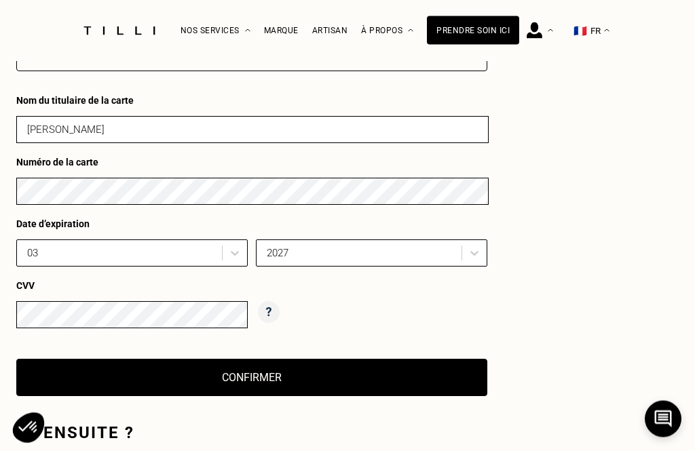
click at [288, 393] on button "Confirmer" at bounding box center [251, 378] width 471 height 37
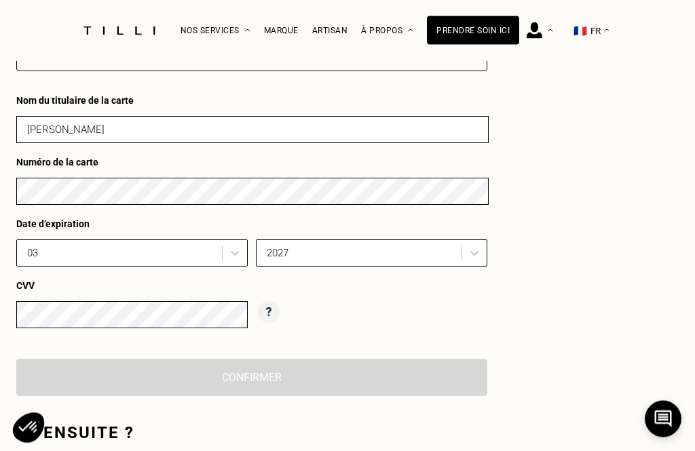
scroll to position [394, 0]
